Goal: Task Accomplishment & Management: Use online tool/utility

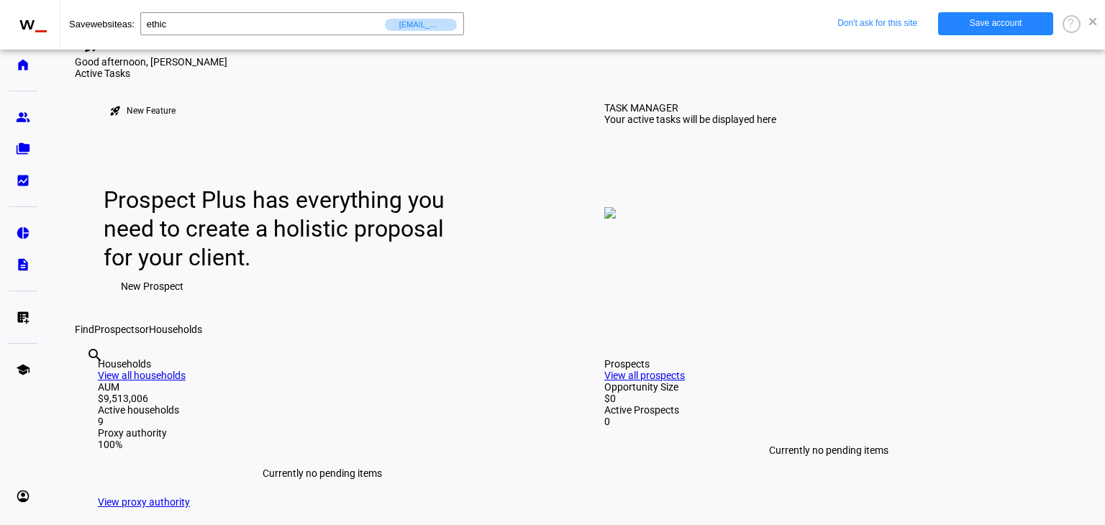
click at [1091, 21] on span at bounding box center [1092, 21] width 7 height 7
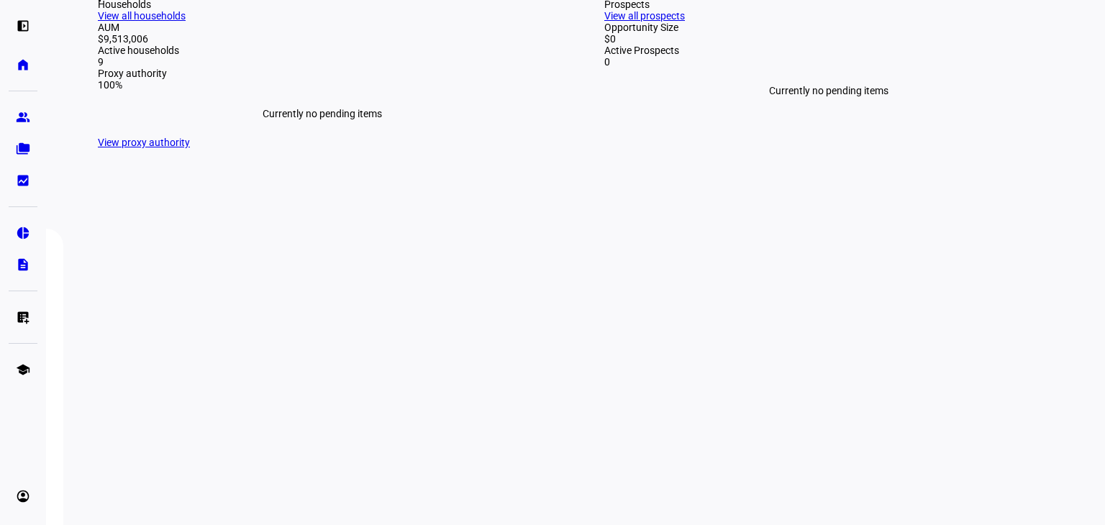
scroll to position [377, 0]
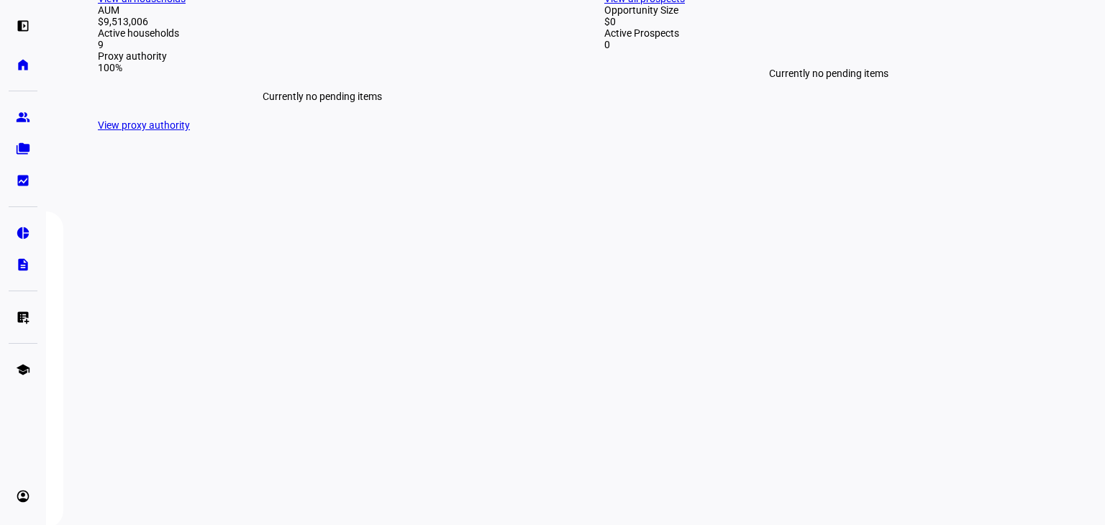
type input "samir"
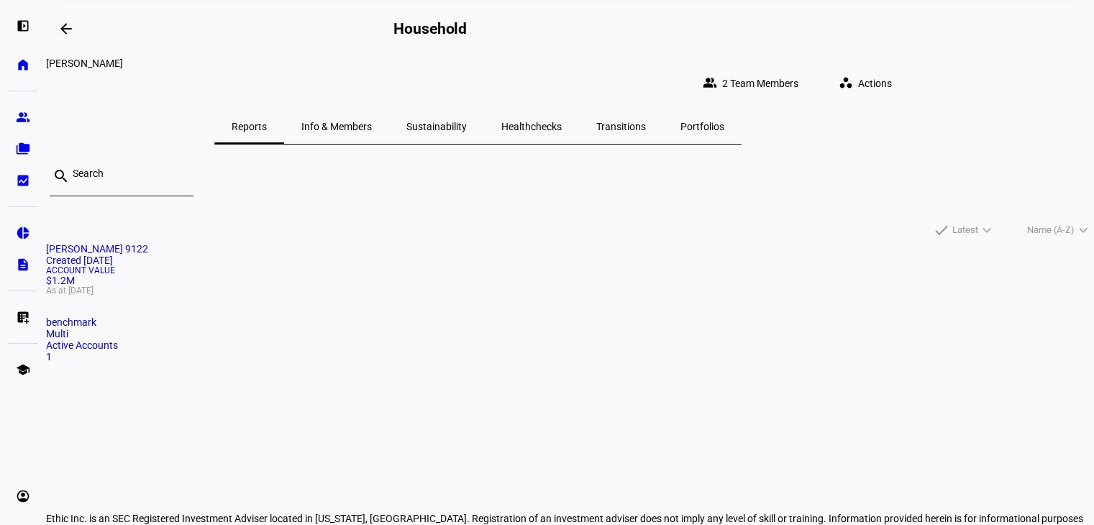
click at [892, 70] on span "Actions" at bounding box center [875, 83] width 34 height 29
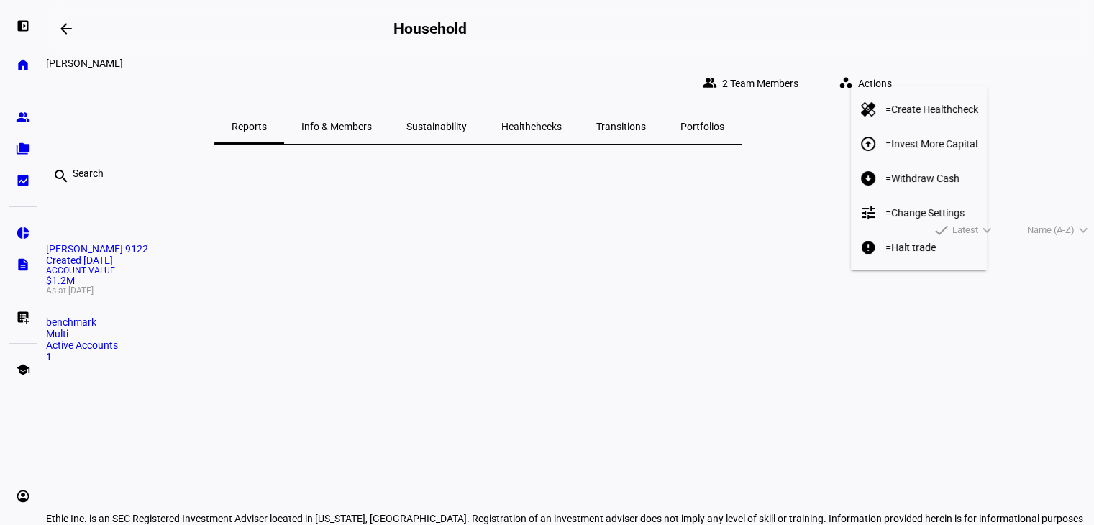
click at [925, 173] on span "Withdraw Cash" at bounding box center [926, 179] width 68 height 12
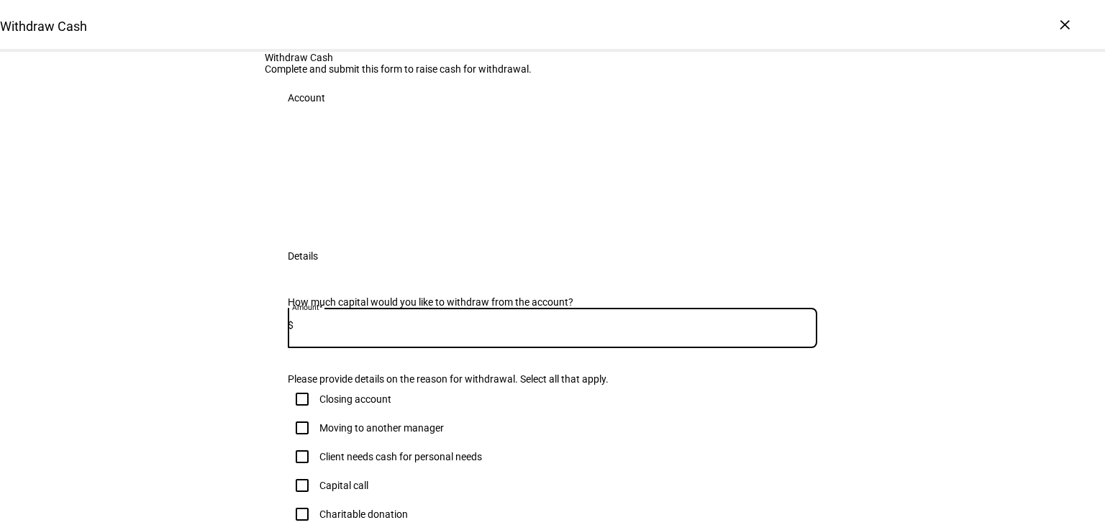
click at [348, 331] on input at bounding box center [556, 325] width 524 height 12
paste input "21,096.96"
type input "21,096.96"
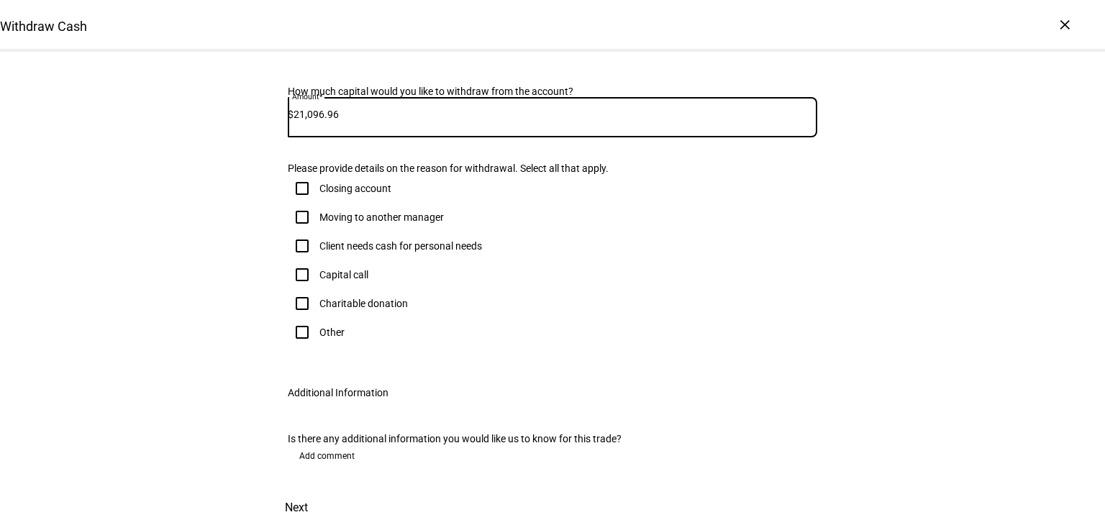
scroll to position [210, 0]
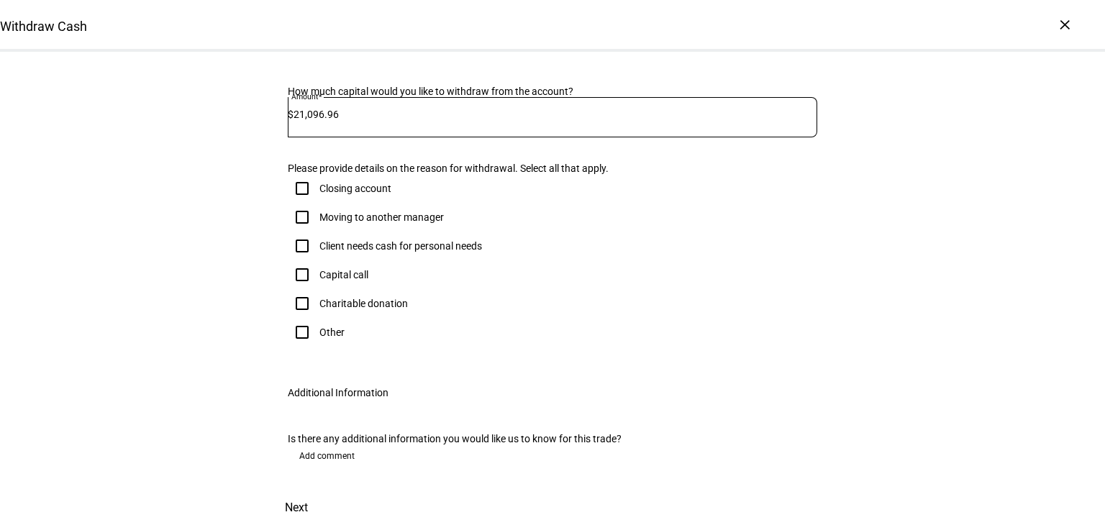
click at [298, 260] on input "Client needs cash for personal needs" at bounding box center [302, 246] width 29 height 29
checkbox input "true"
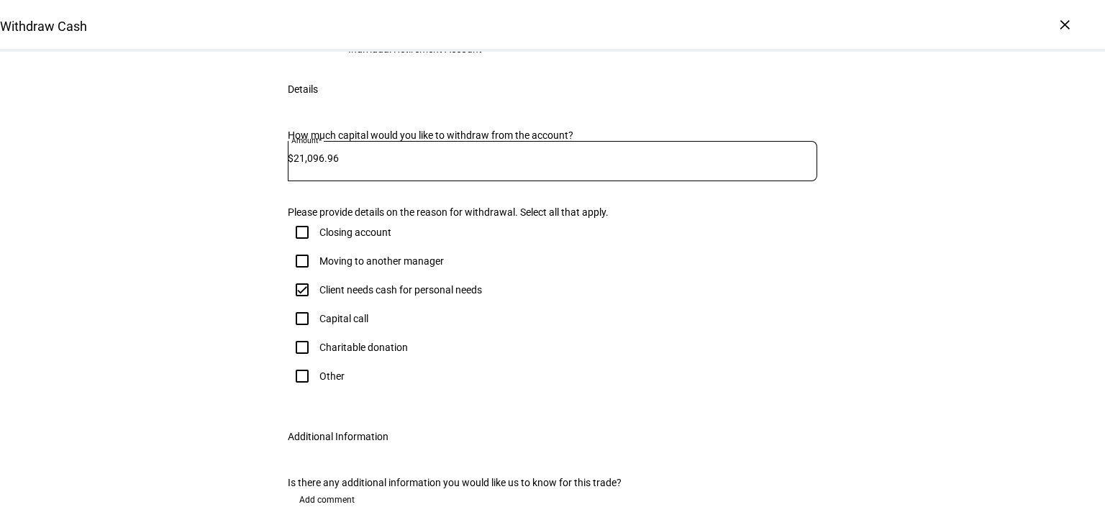
scroll to position [43, 0]
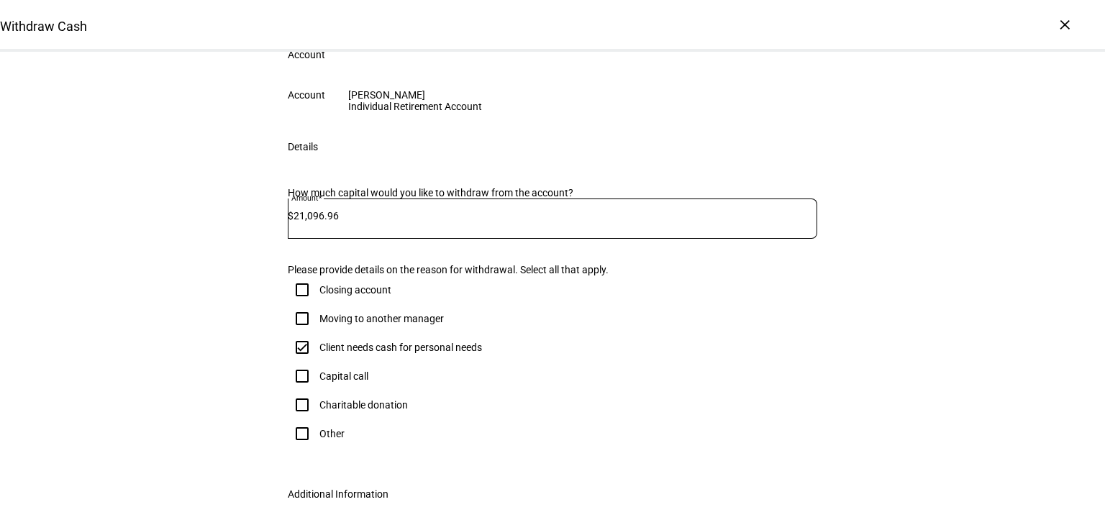
click at [890, 281] on div "Withdraw Cash Complete and submit this form to raise cash for withdrawal. Accou…" at bounding box center [552, 318] width 1105 height 618
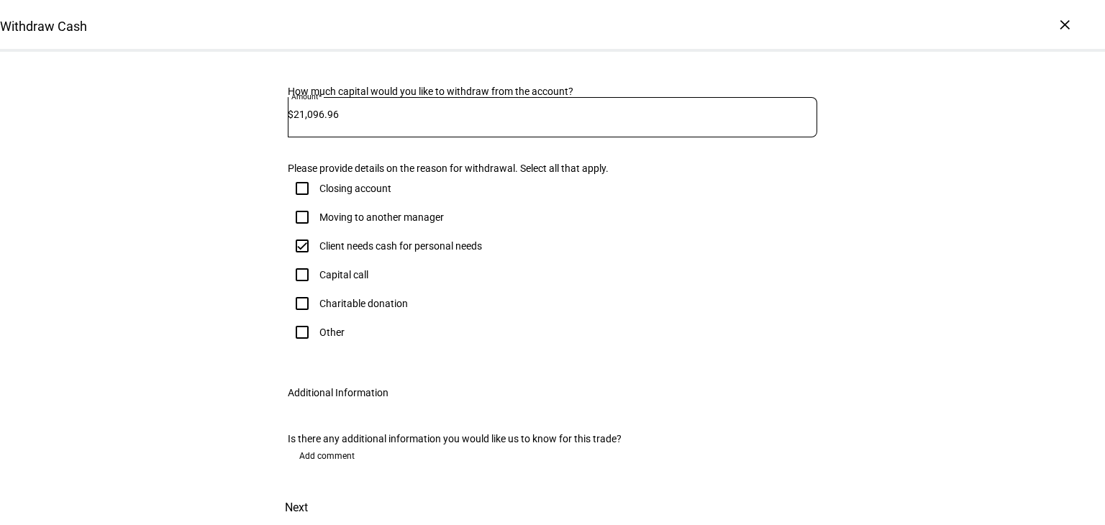
scroll to position [424, 0]
click at [308, 491] on span "Next" at bounding box center [296, 508] width 23 height 35
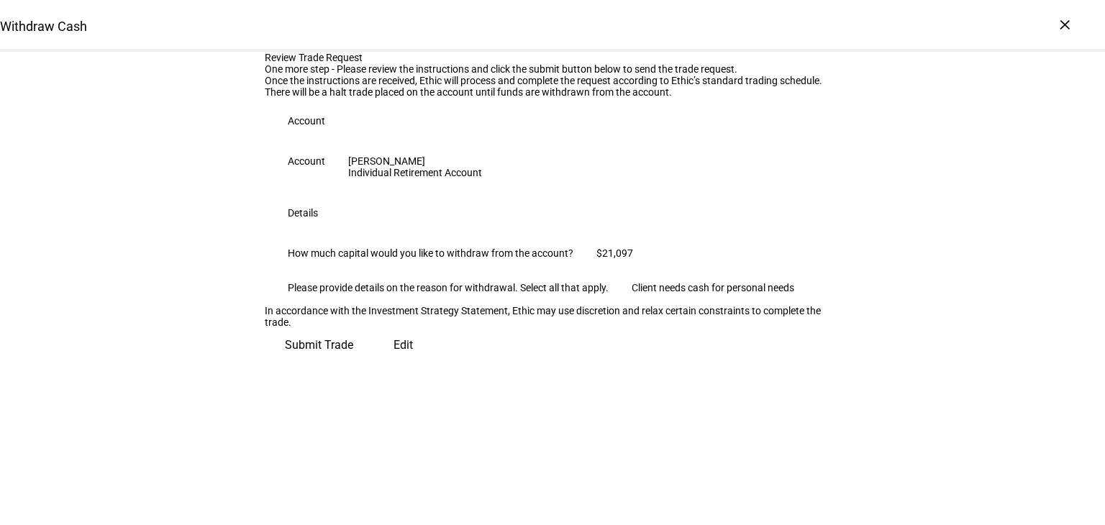
scroll to position [167, 0]
click at [353, 363] on span "Submit Trade" at bounding box center [319, 345] width 68 height 35
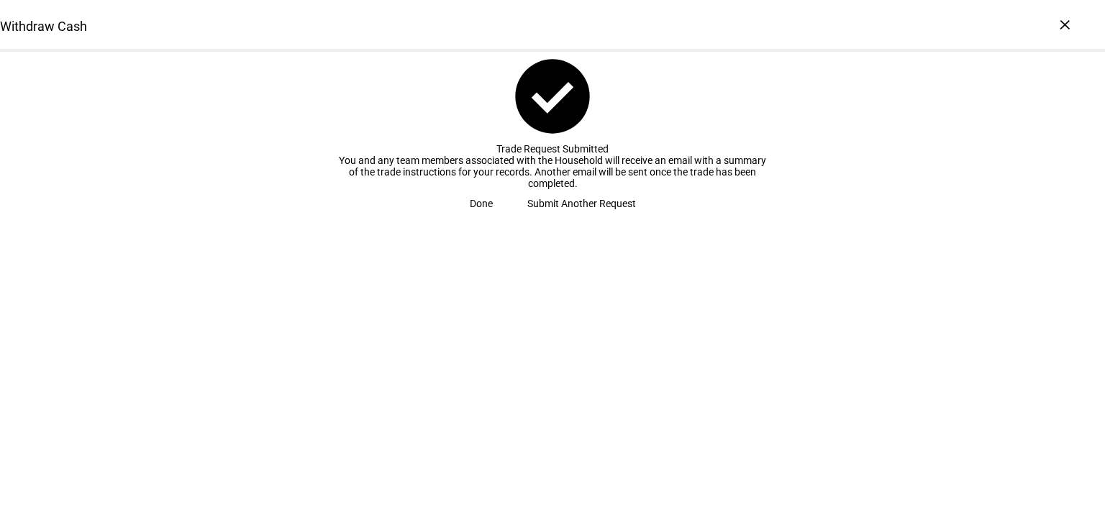
click at [493, 218] on span "Done" at bounding box center [481, 203] width 23 height 29
